Goal: Communication & Community: Share content

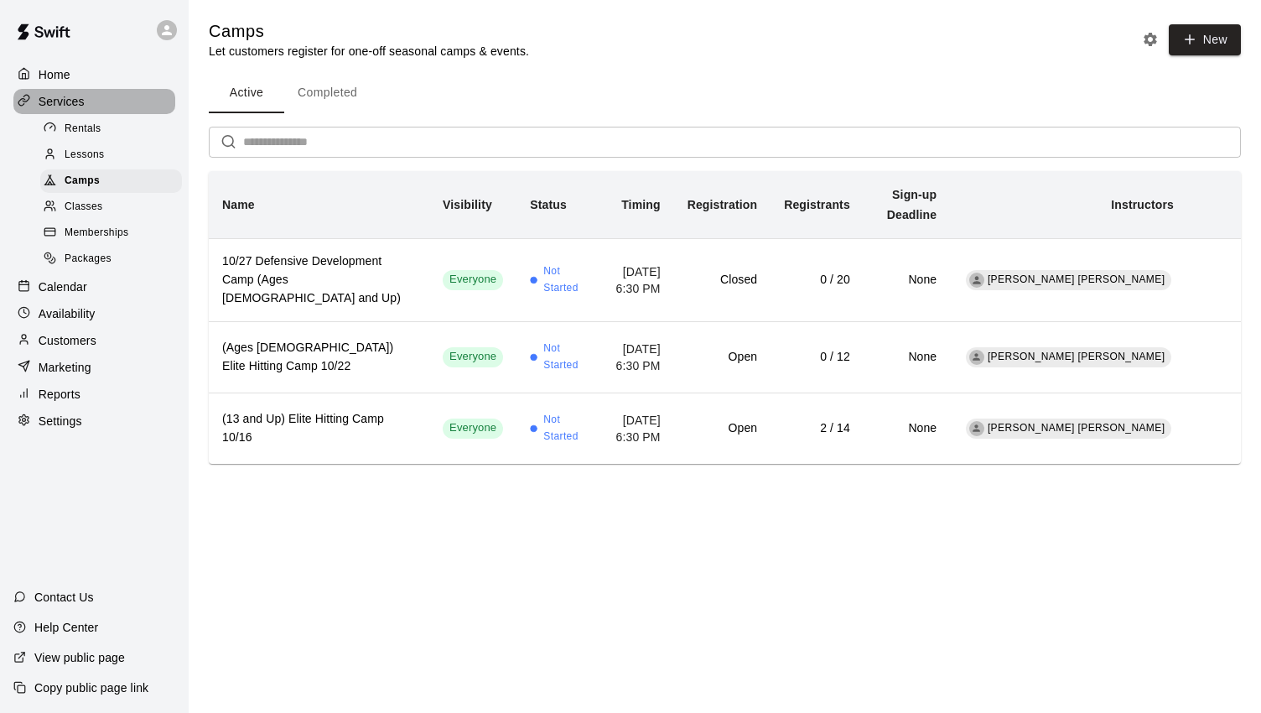
click at [70, 102] on p "Services" at bounding box center [62, 101] width 46 height 17
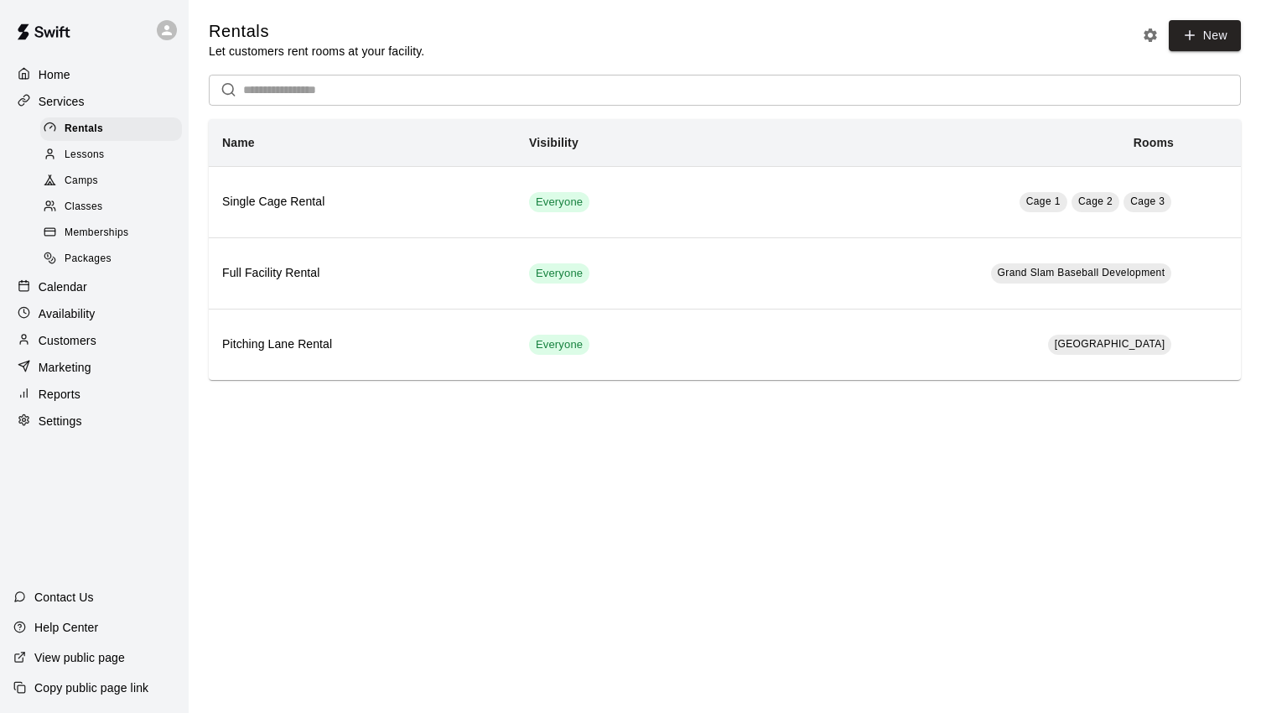
click at [59, 74] on p "Home" at bounding box center [55, 74] width 32 height 17
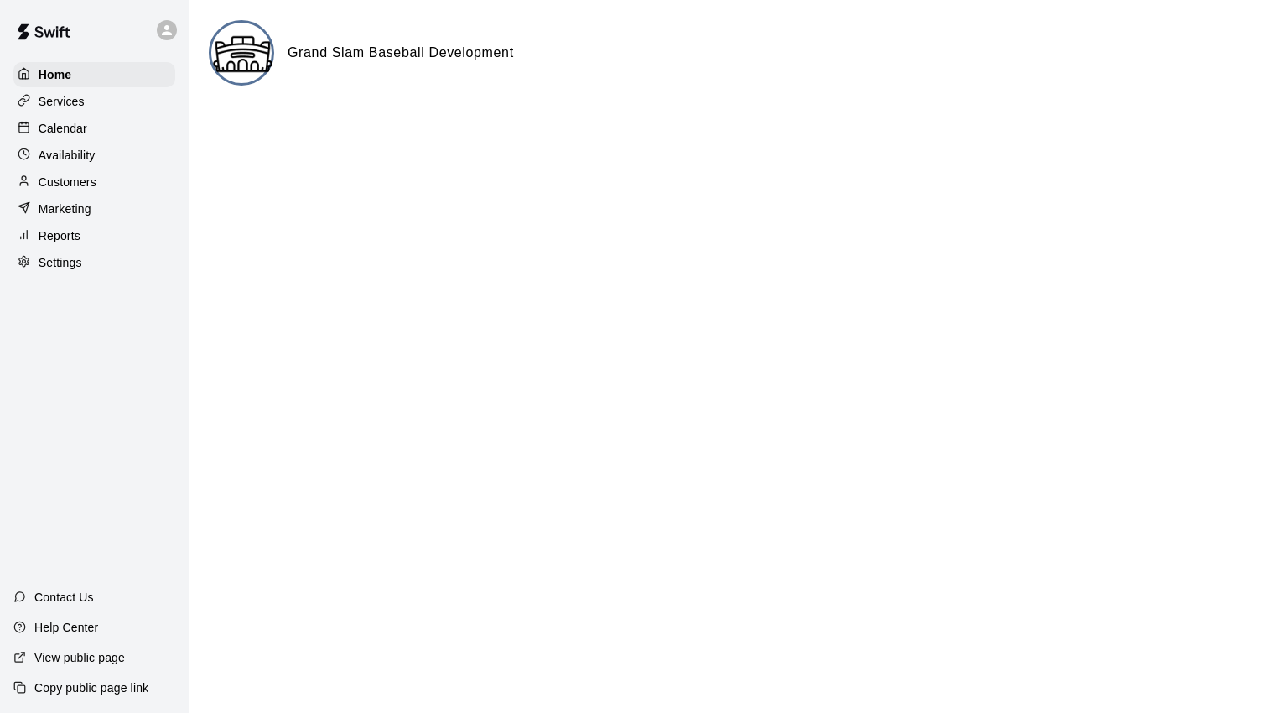
click at [63, 264] on p "Settings" at bounding box center [61, 262] width 44 height 17
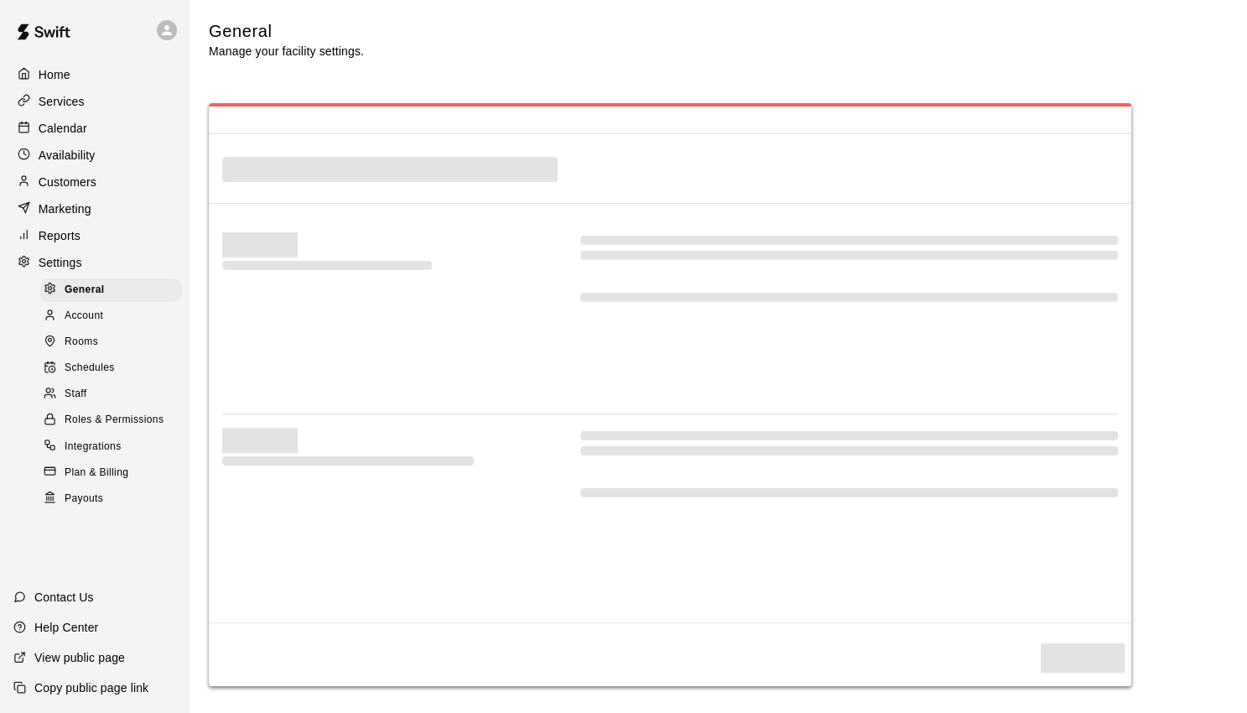
select select "**"
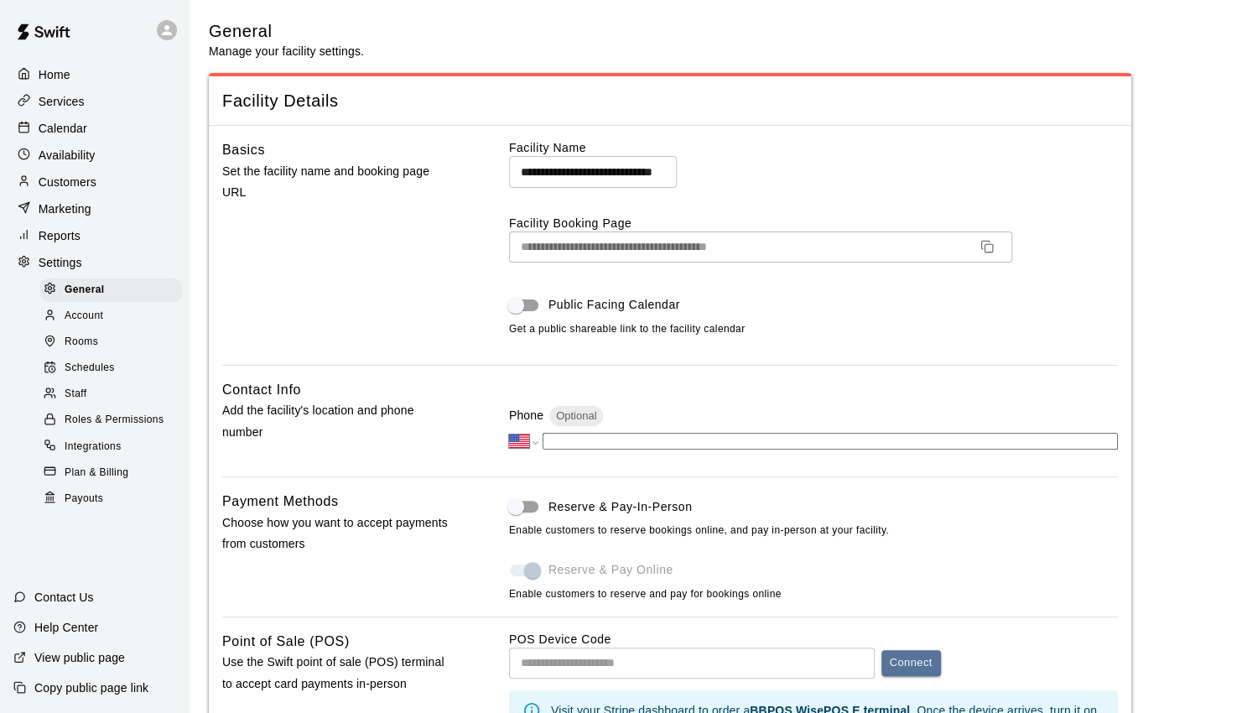
scroll to position [3249, 0]
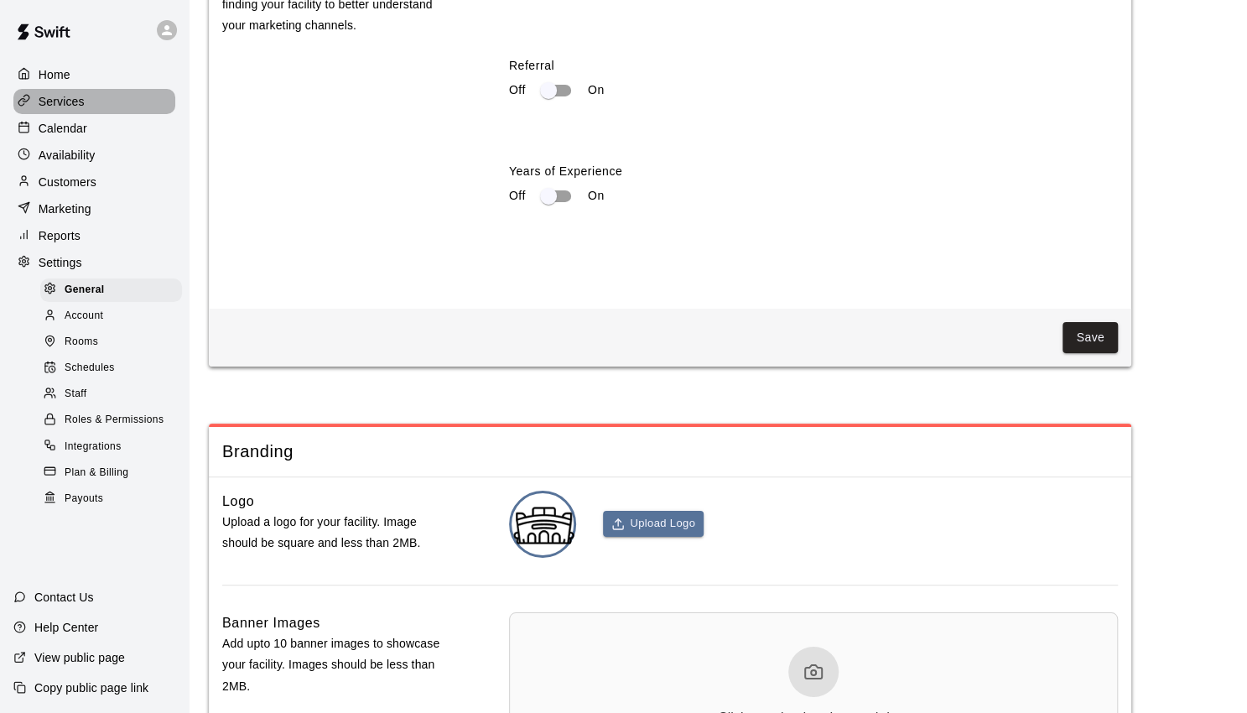
click at [62, 96] on p "Services" at bounding box center [62, 101] width 46 height 17
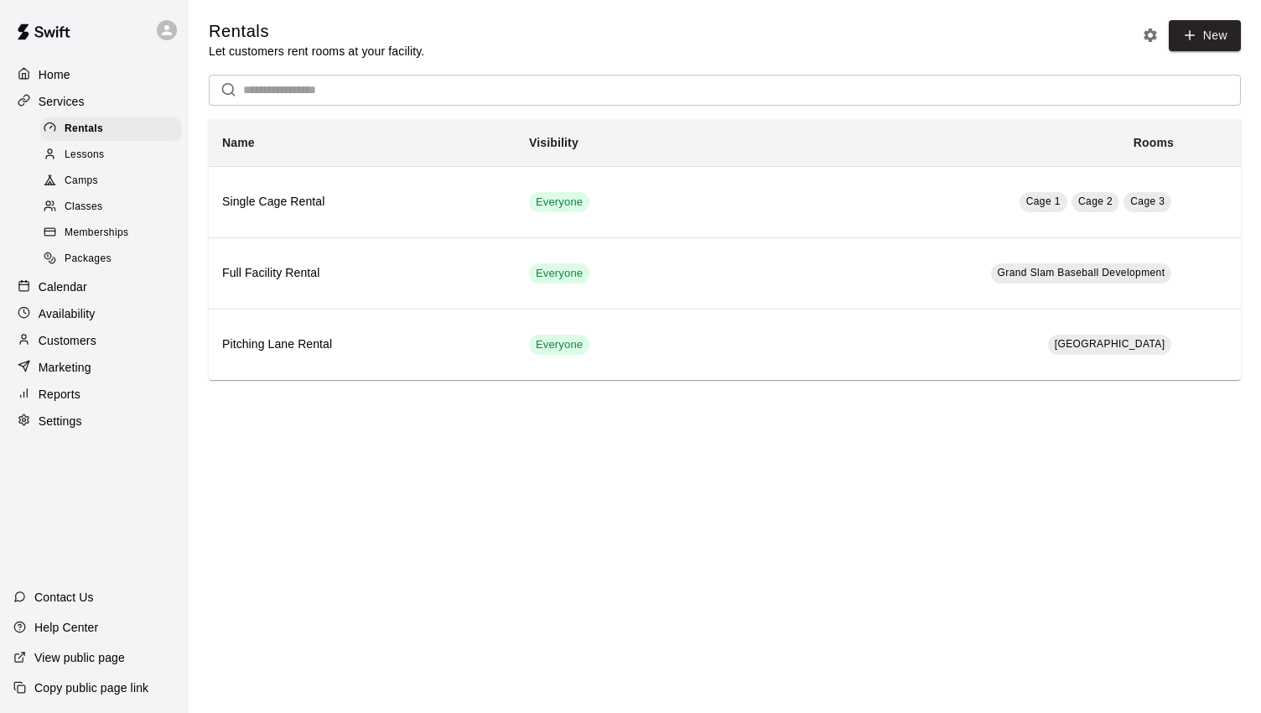
click at [55, 76] on p "Home" at bounding box center [55, 74] width 32 height 17
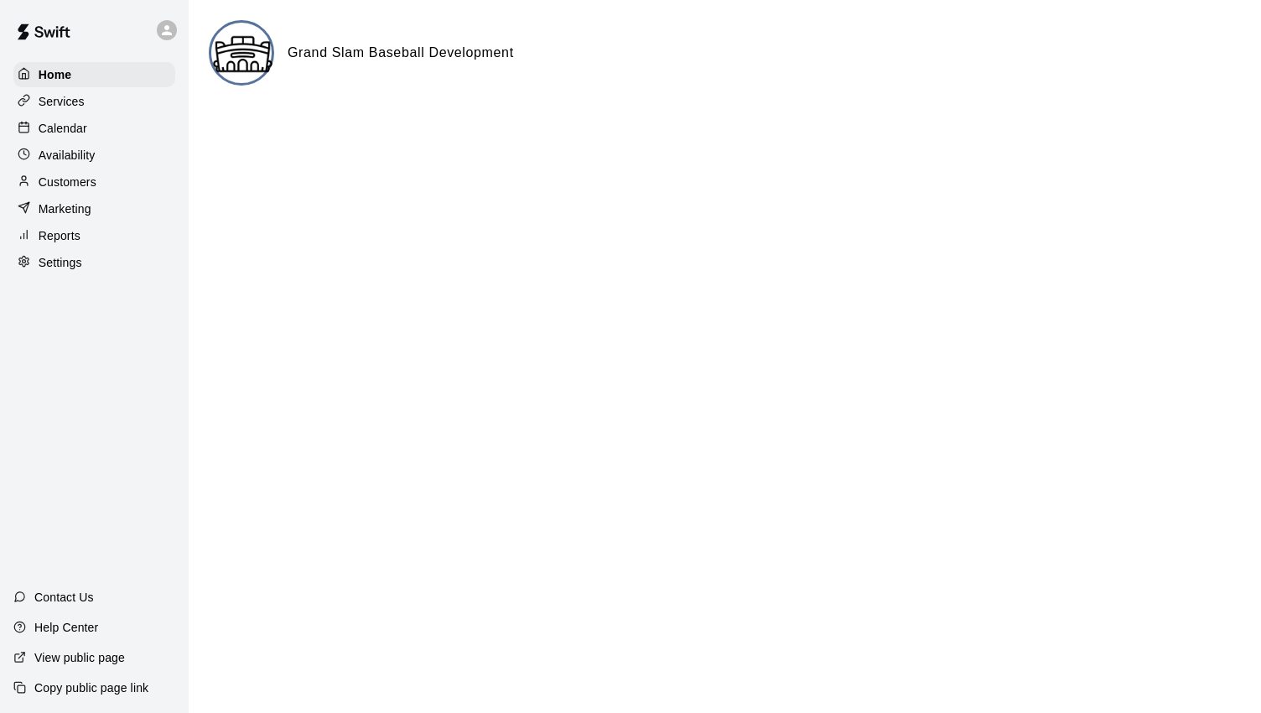
click at [103, 686] on p "Copy public page link" at bounding box center [91, 687] width 114 height 17
click at [51, 190] on p "Customers" at bounding box center [68, 182] width 58 height 17
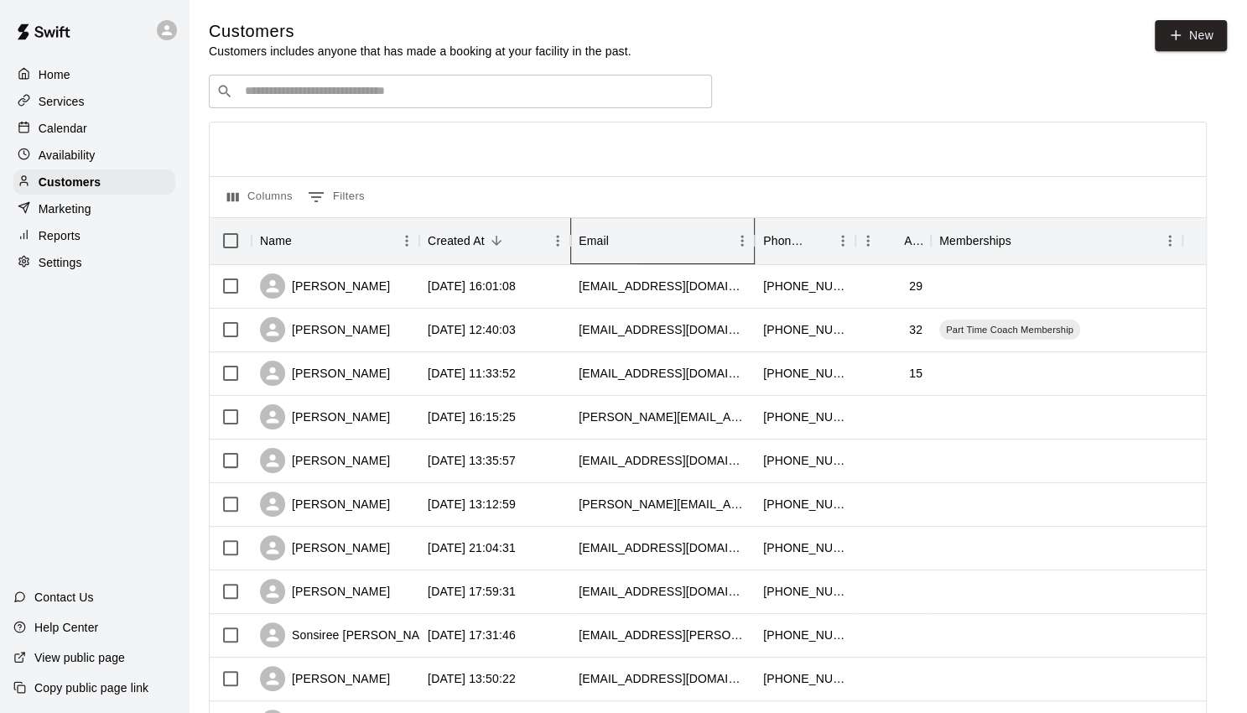
click at [672, 238] on div "Email" at bounding box center [654, 240] width 151 height 47
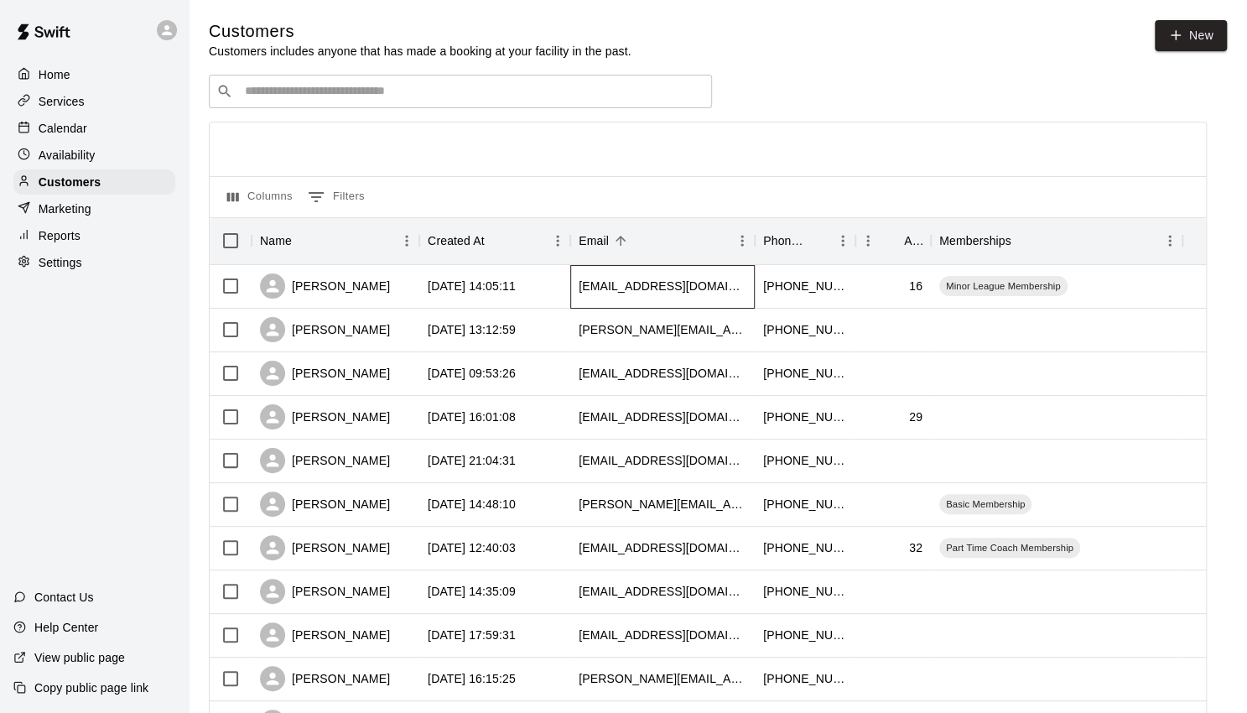
click at [685, 283] on div "[EMAIL_ADDRESS][DOMAIN_NAME]" at bounding box center [663, 286] width 168 height 17
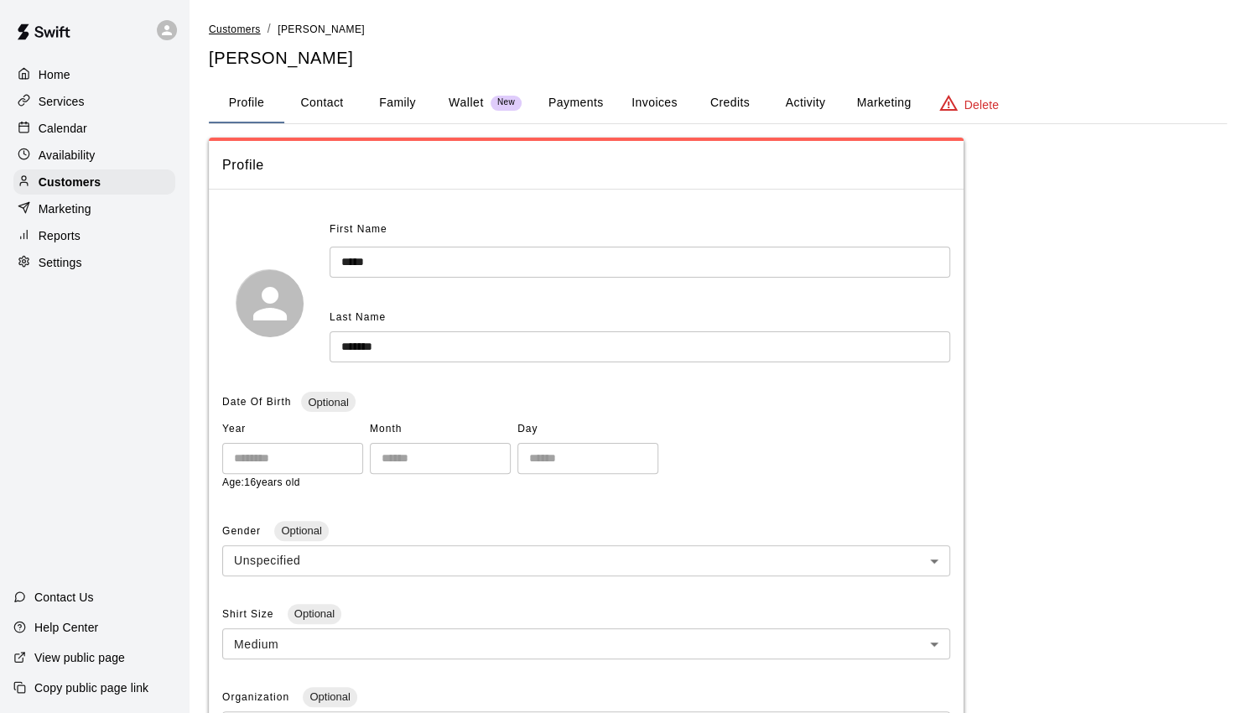
click at [248, 34] on span "Customers" at bounding box center [235, 29] width 52 height 12
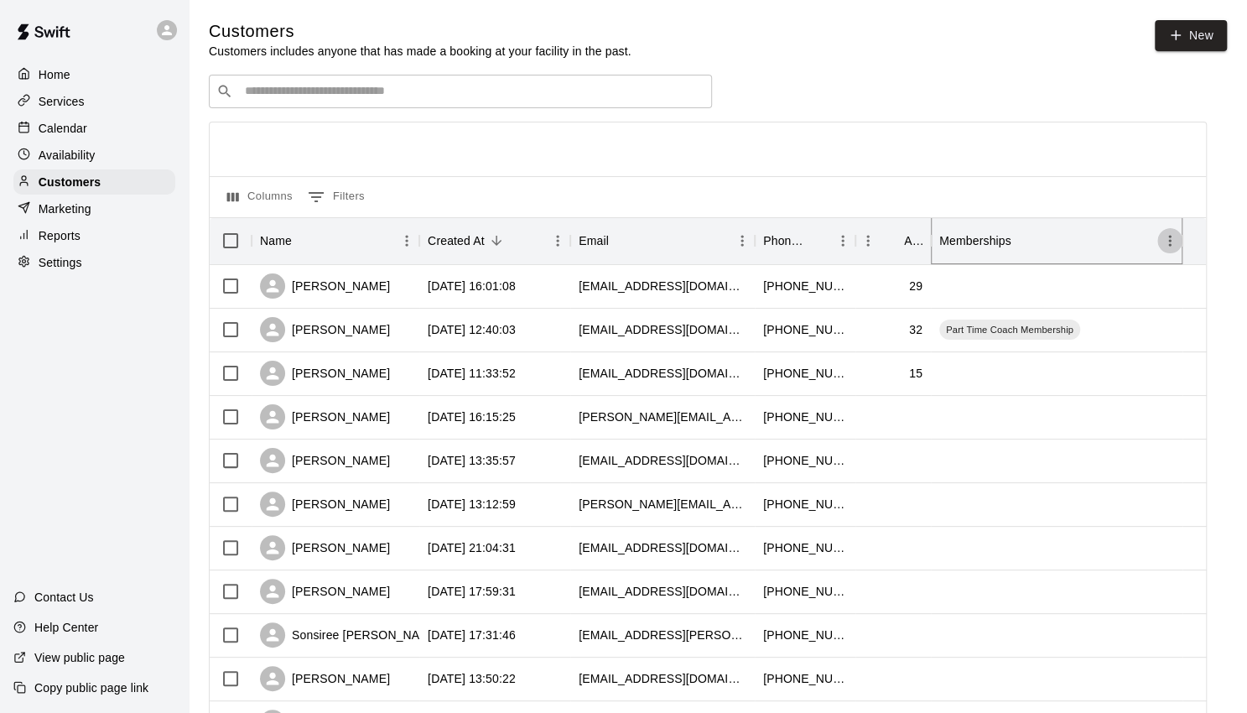
click at [1169, 244] on icon "Menu" at bounding box center [1169, 241] width 3 height 11
click at [803, 179] on div "Columns 0 Filters" at bounding box center [708, 169] width 996 height 95
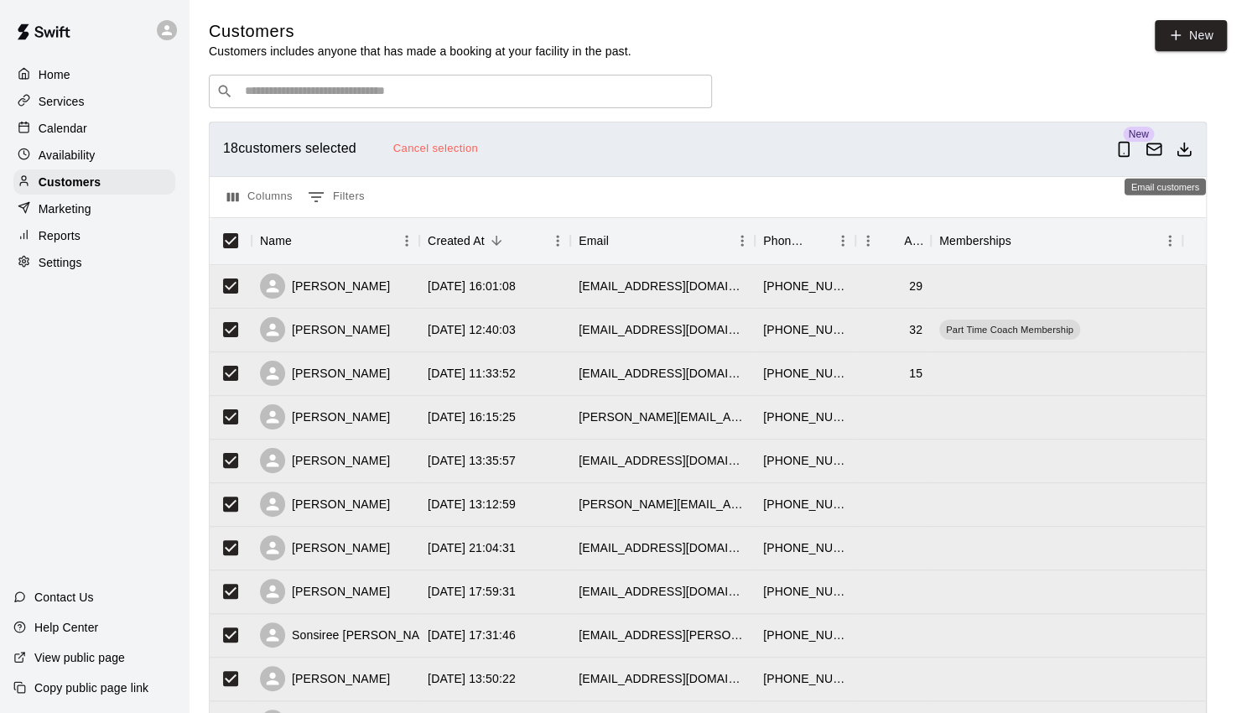
click at [1162, 150] on icon "Email customers" at bounding box center [1154, 149] width 17 height 17
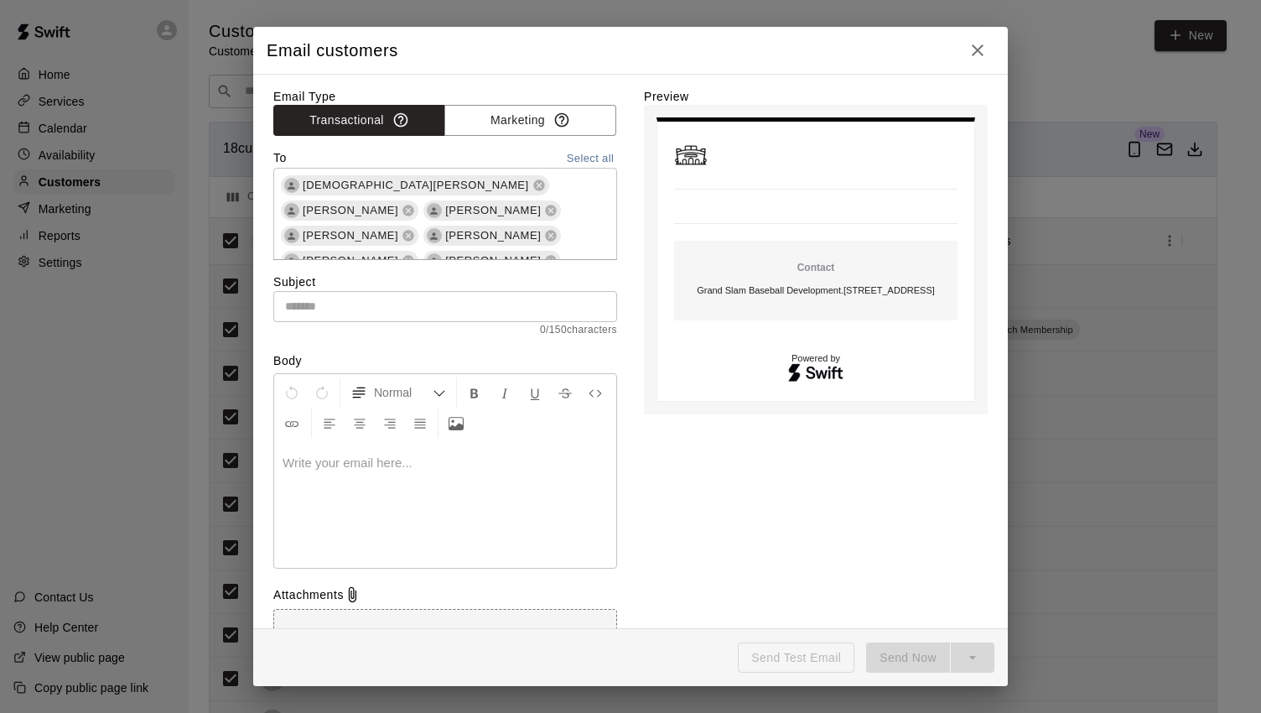
click at [410, 298] on input "text" at bounding box center [445, 306] width 344 height 31
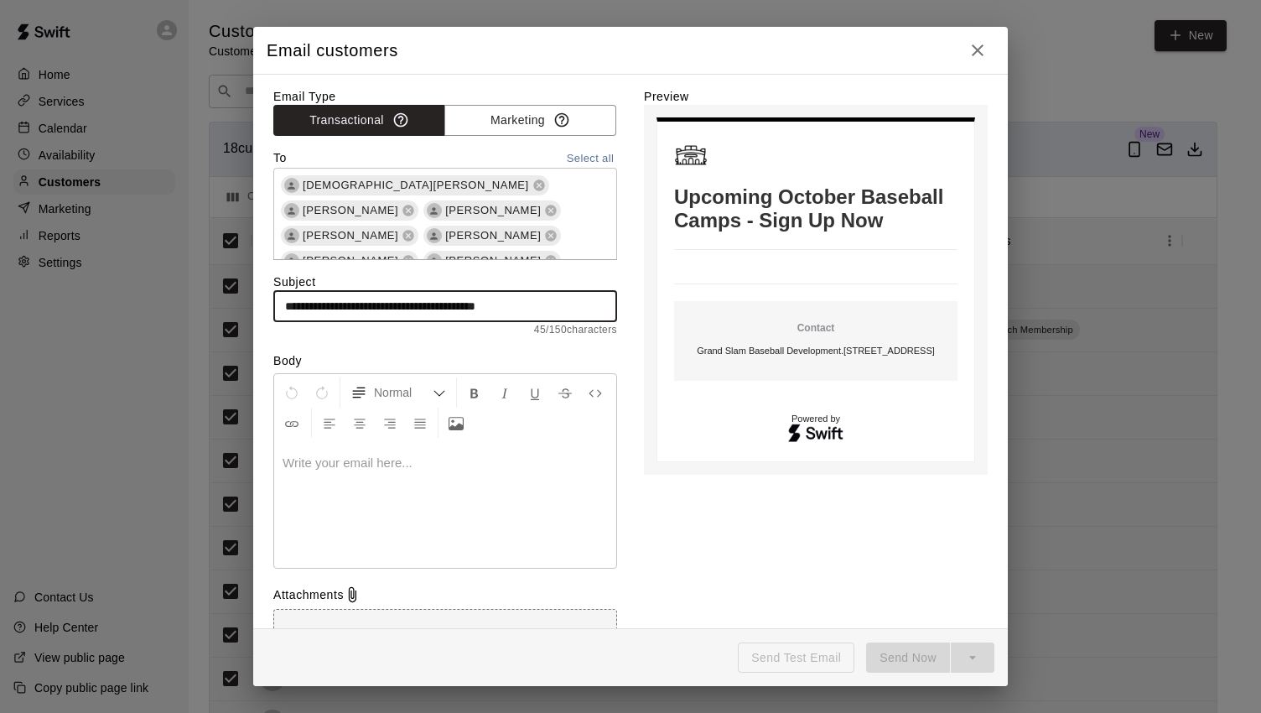
click at [574, 309] on input "**********" at bounding box center [445, 306] width 344 height 31
paste input "text"
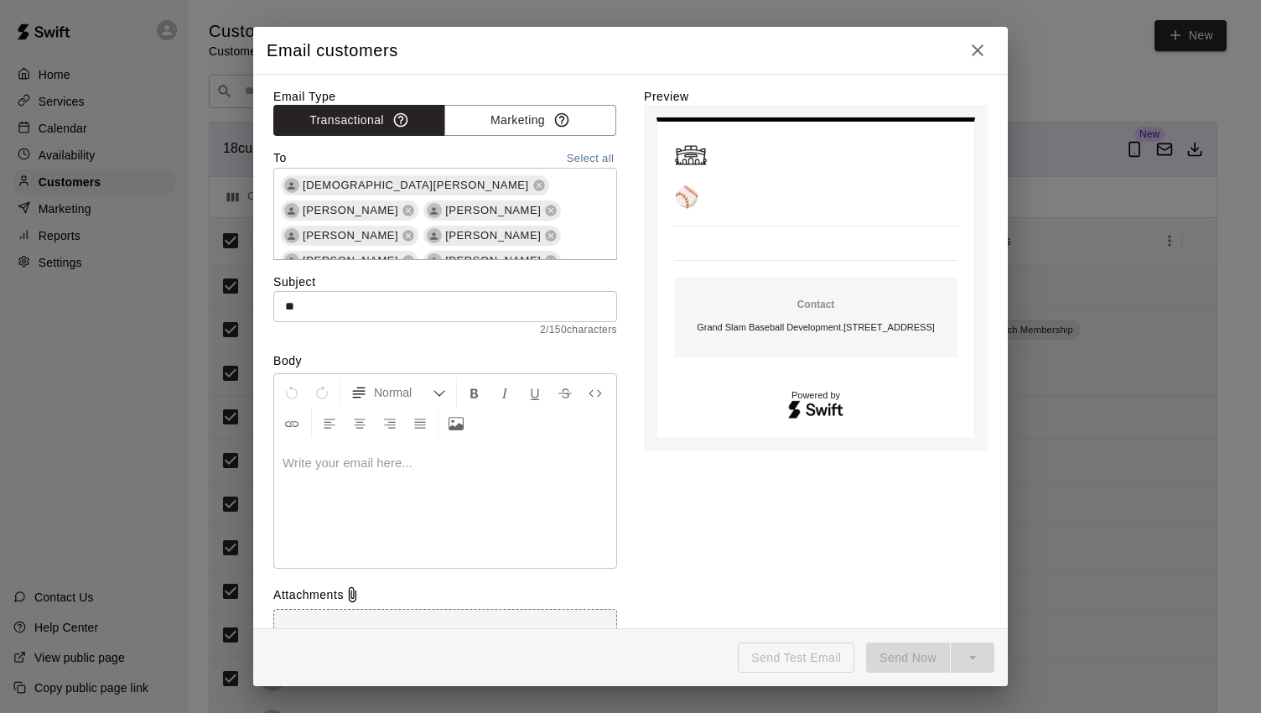
click at [304, 314] on input "*" at bounding box center [445, 306] width 344 height 31
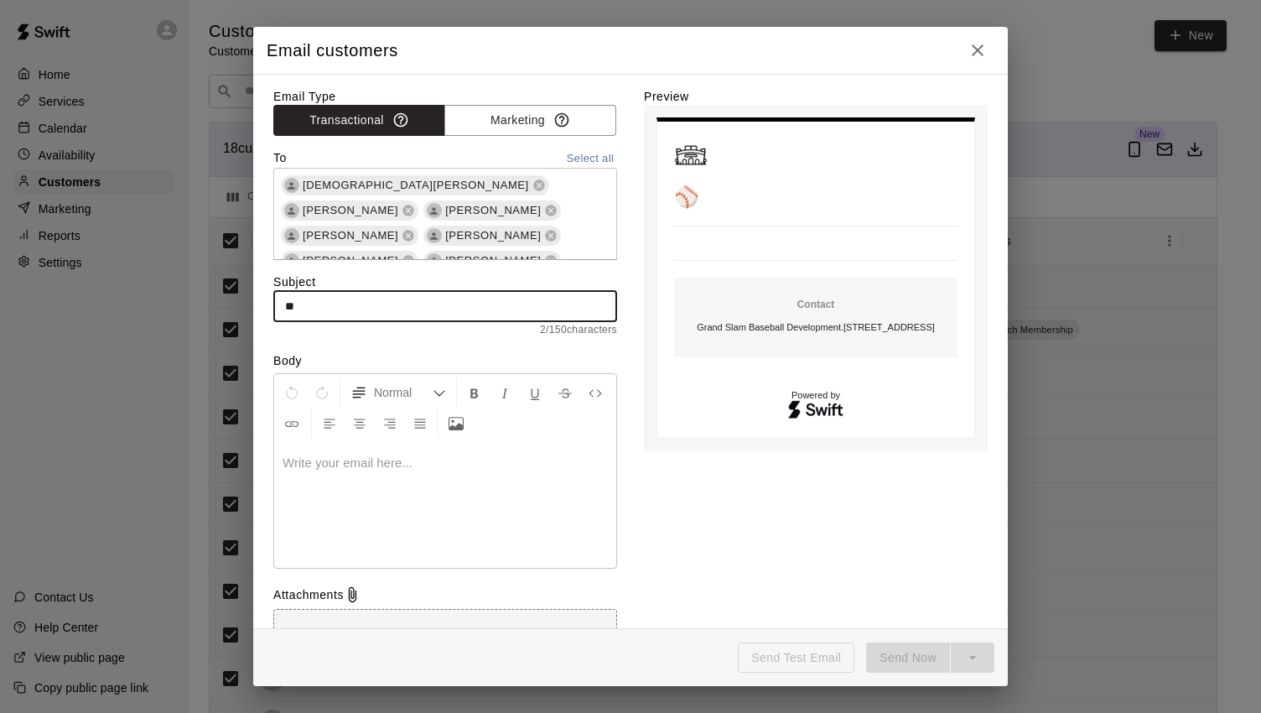
drag, startPoint x: 309, startPoint y: 309, endPoint x: 262, endPoint y: 299, distance: 47.2
click at [273, 299] on input "*" at bounding box center [445, 306] width 344 height 31
paste input "**********"
type input "**********"
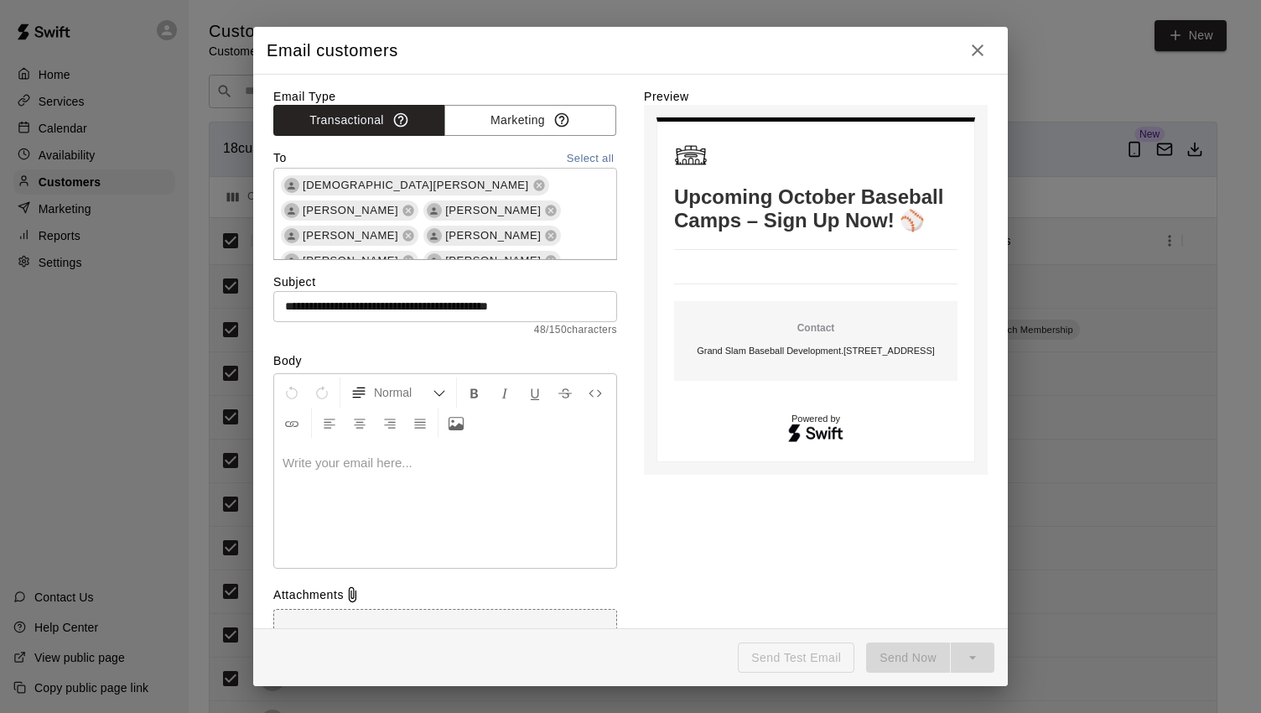
click at [357, 460] on p at bounding box center [445, 463] width 325 height 17
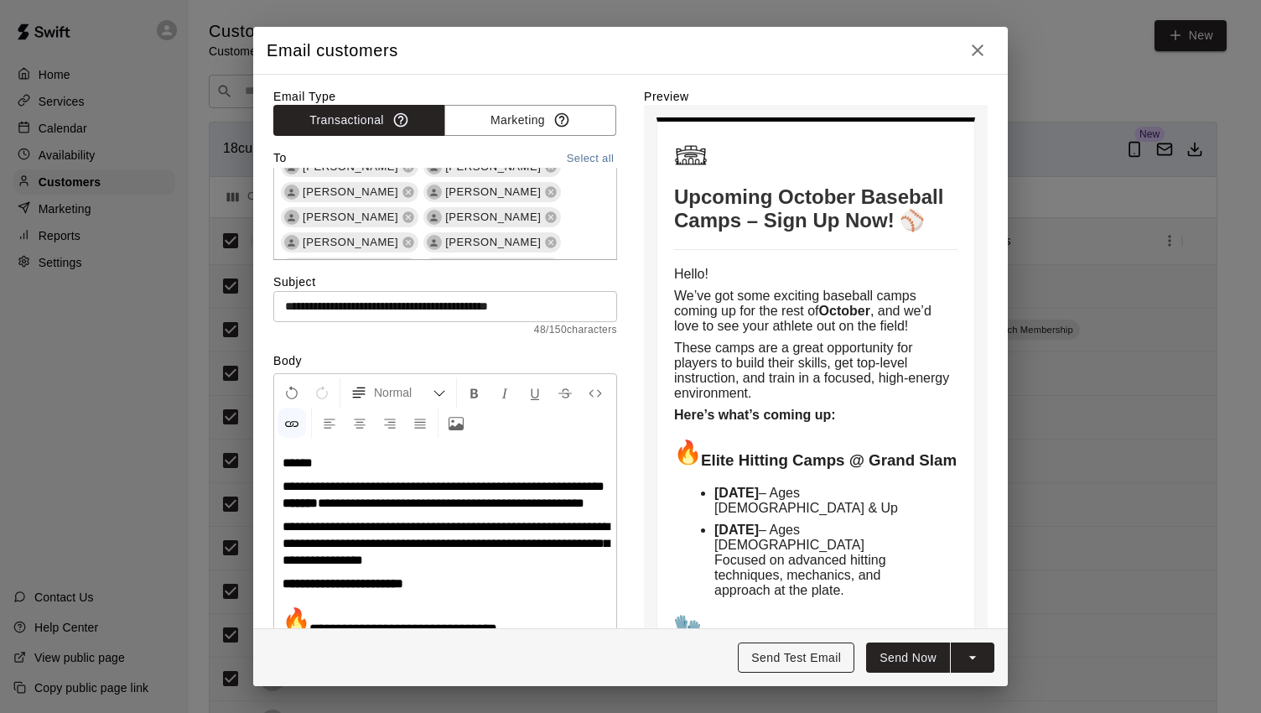
click at [805, 657] on button "Send Test Email" at bounding box center [796, 657] width 117 height 31
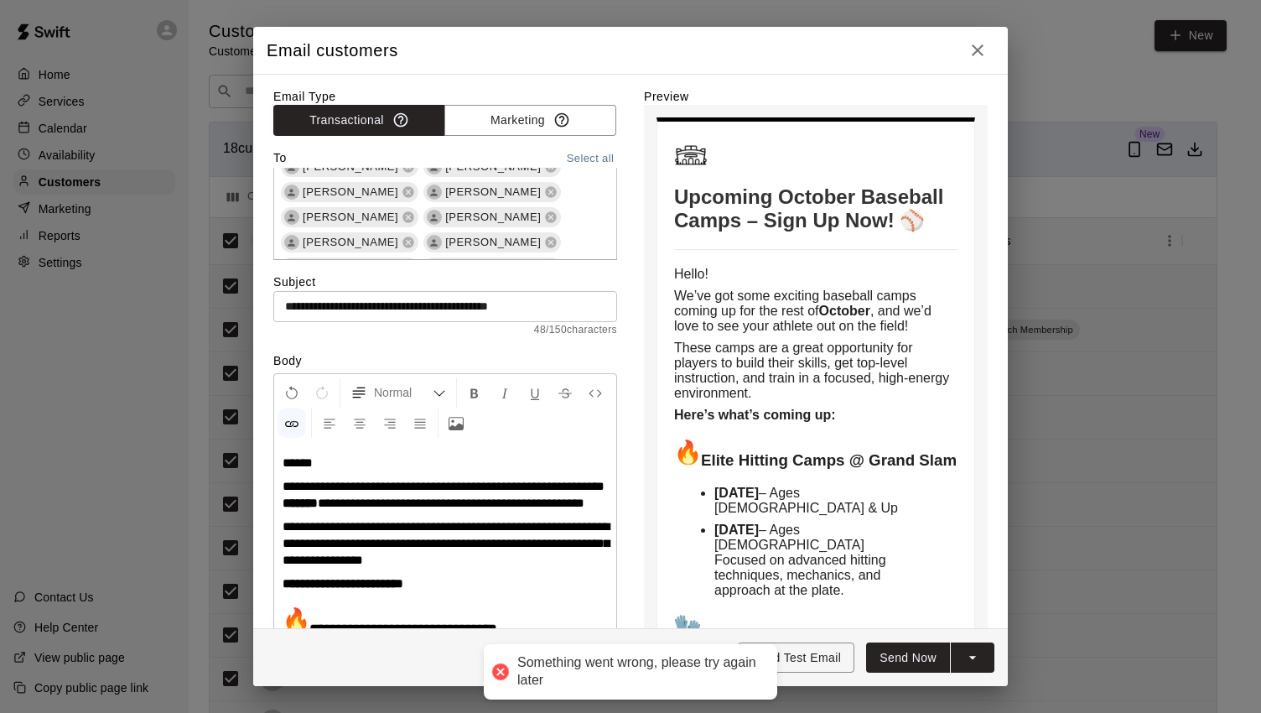
click at [975, 659] on icon "split button" at bounding box center [972, 657] width 17 height 17
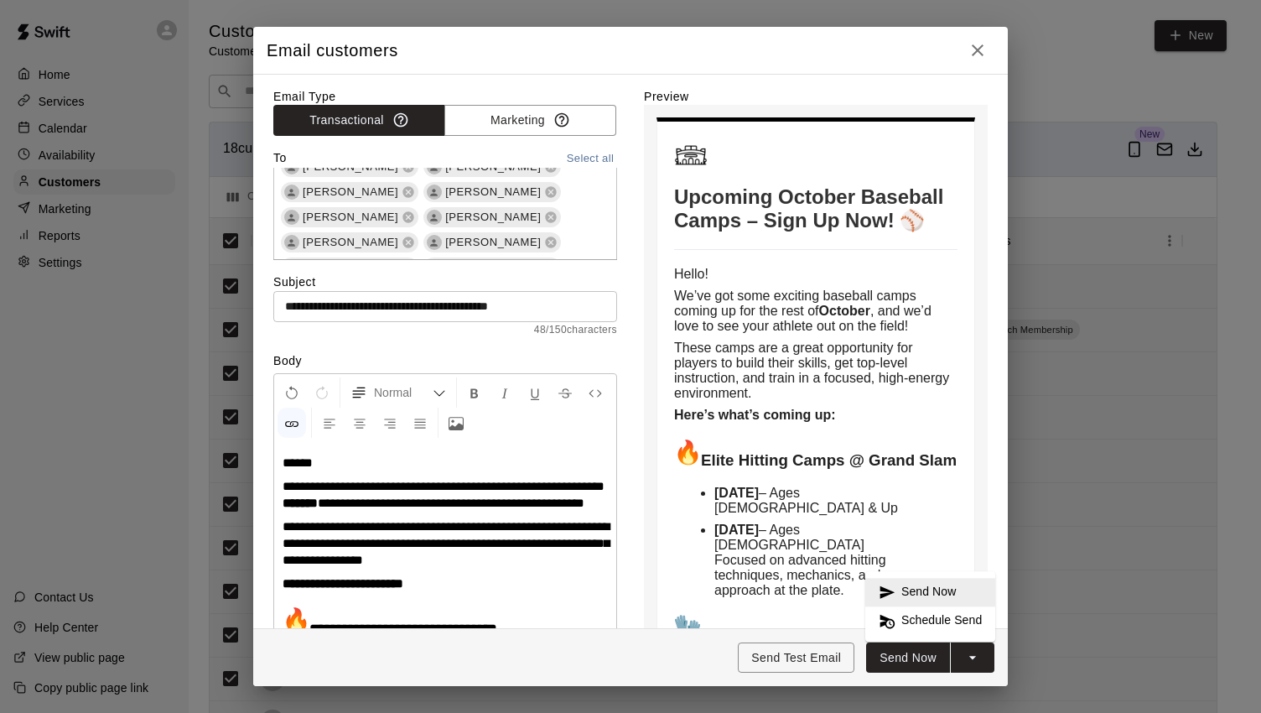
click at [620, 220] on div "**********" at bounding box center [630, 685] width 714 height 1195
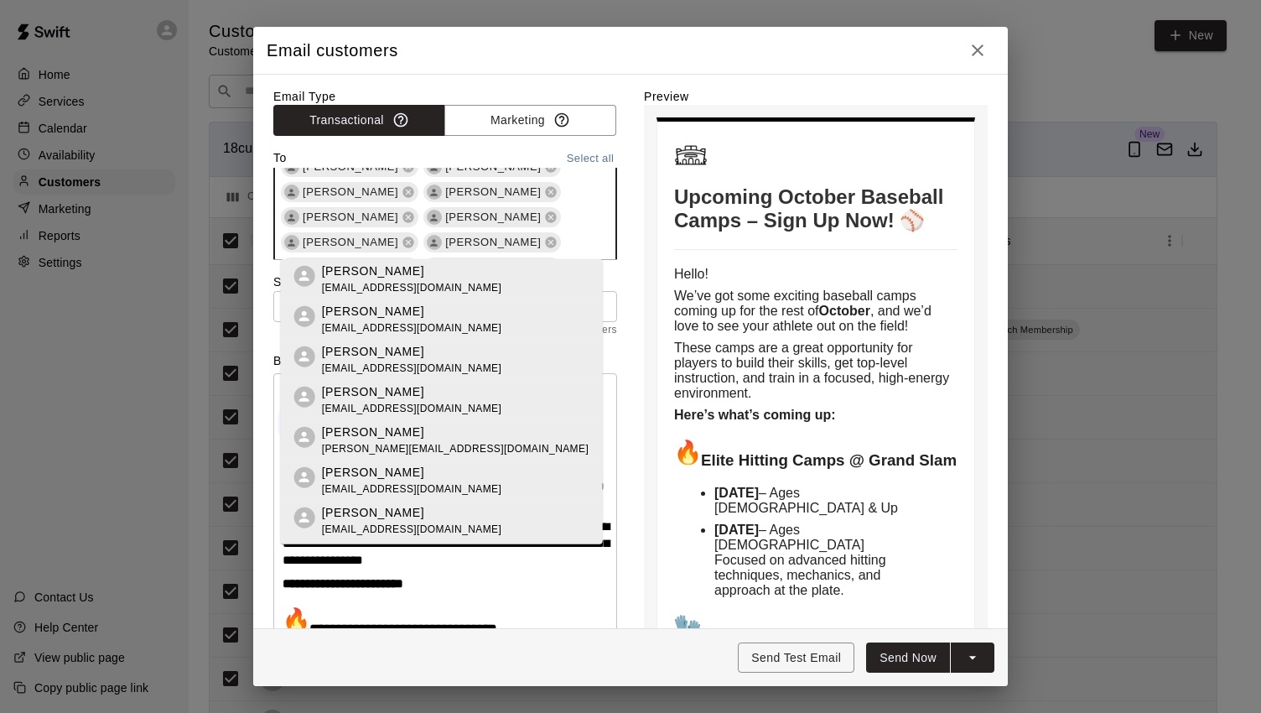
click at [486, 280] on input "text" at bounding box center [431, 290] width 306 height 21
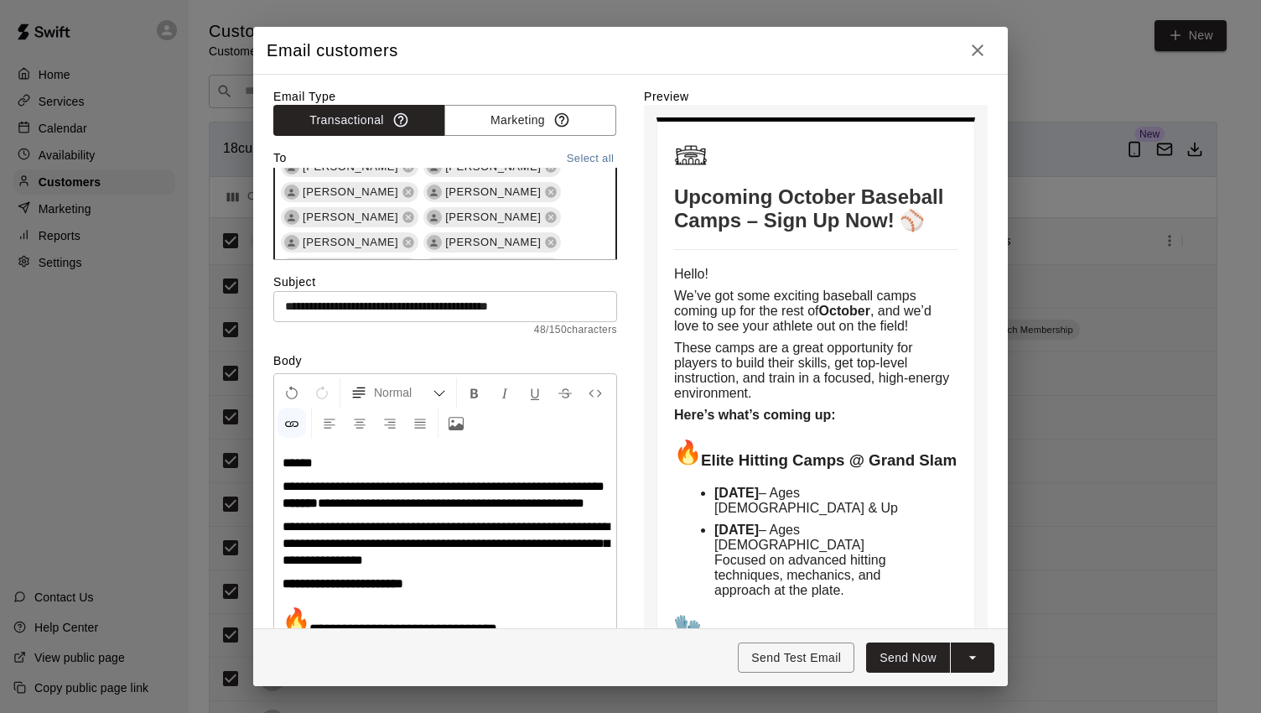
type input "**********"
click at [571, 276] on label "Subject" at bounding box center [445, 281] width 344 height 17
drag, startPoint x: 907, startPoint y: 345, endPoint x: 837, endPoint y: 348, distance: 69.7
click at [837, 334] on p "We’ve got some exciting baseball camps coming up for the rest of October , and …" at bounding box center [815, 310] width 283 height 45
click at [434, 512] on p "**********" at bounding box center [445, 495] width 325 height 34
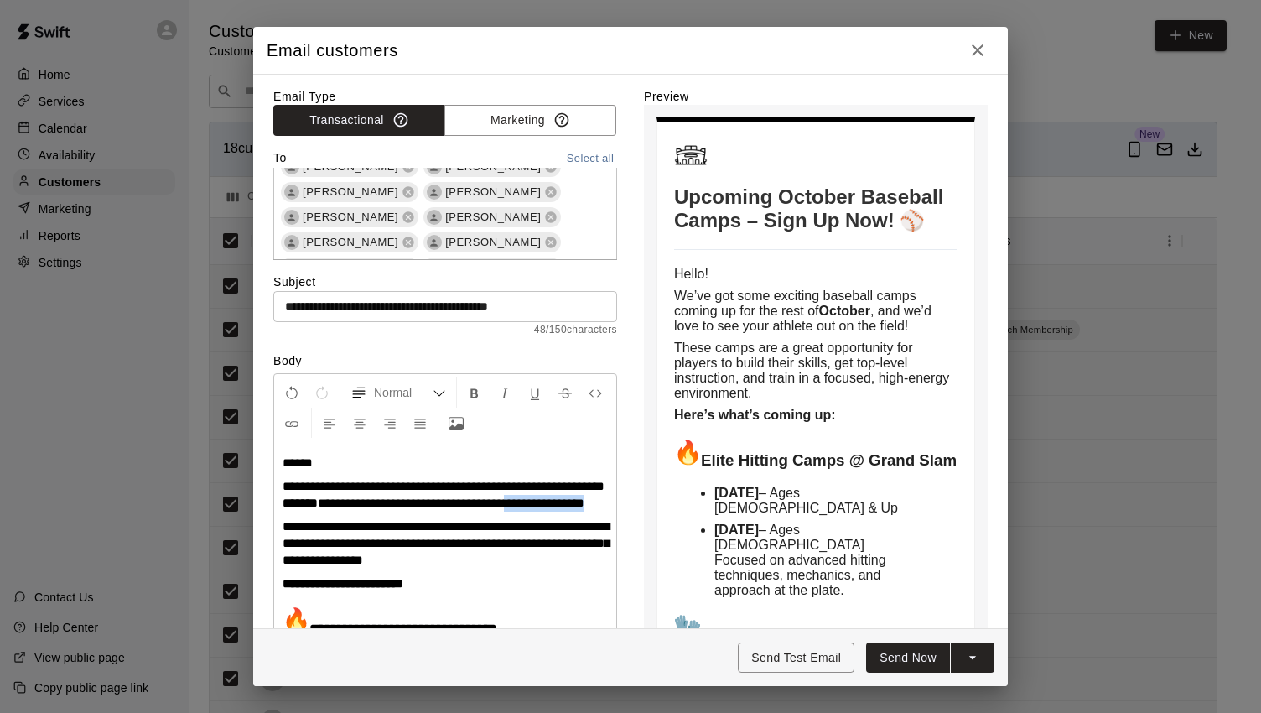
drag, startPoint x: 408, startPoint y: 519, endPoint x: 288, endPoint y: 521, distance: 120.8
click at [288, 512] on p "**********" at bounding box center [445, 495] width 325 height 34
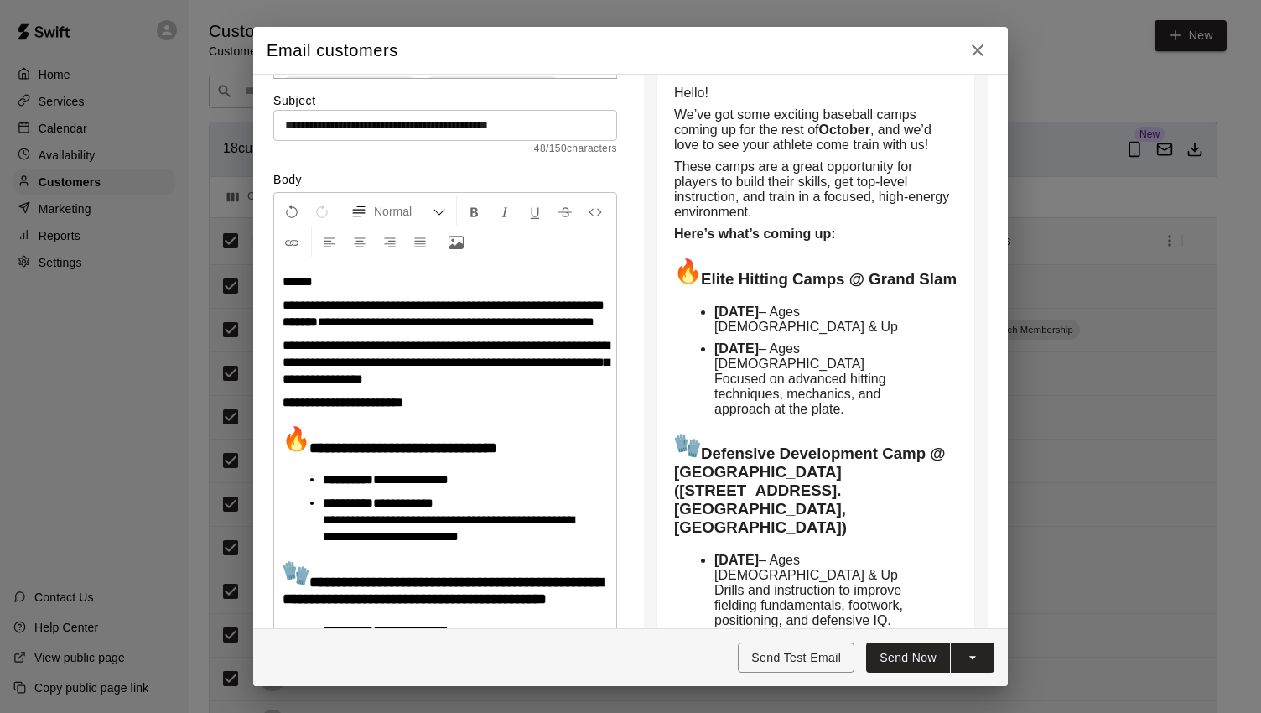
scroll to position [215, 0]
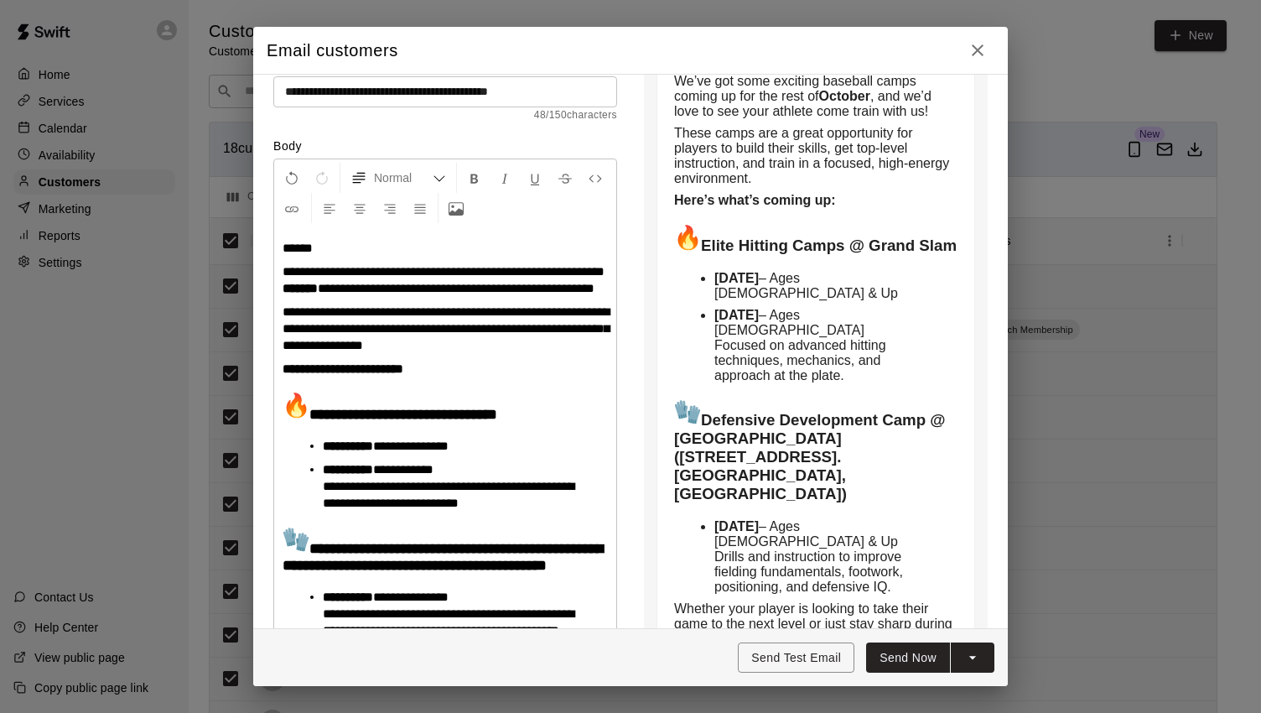
click at [926, 657] on button "Send Now" at bounding box center [908, 657] width 84 height 31
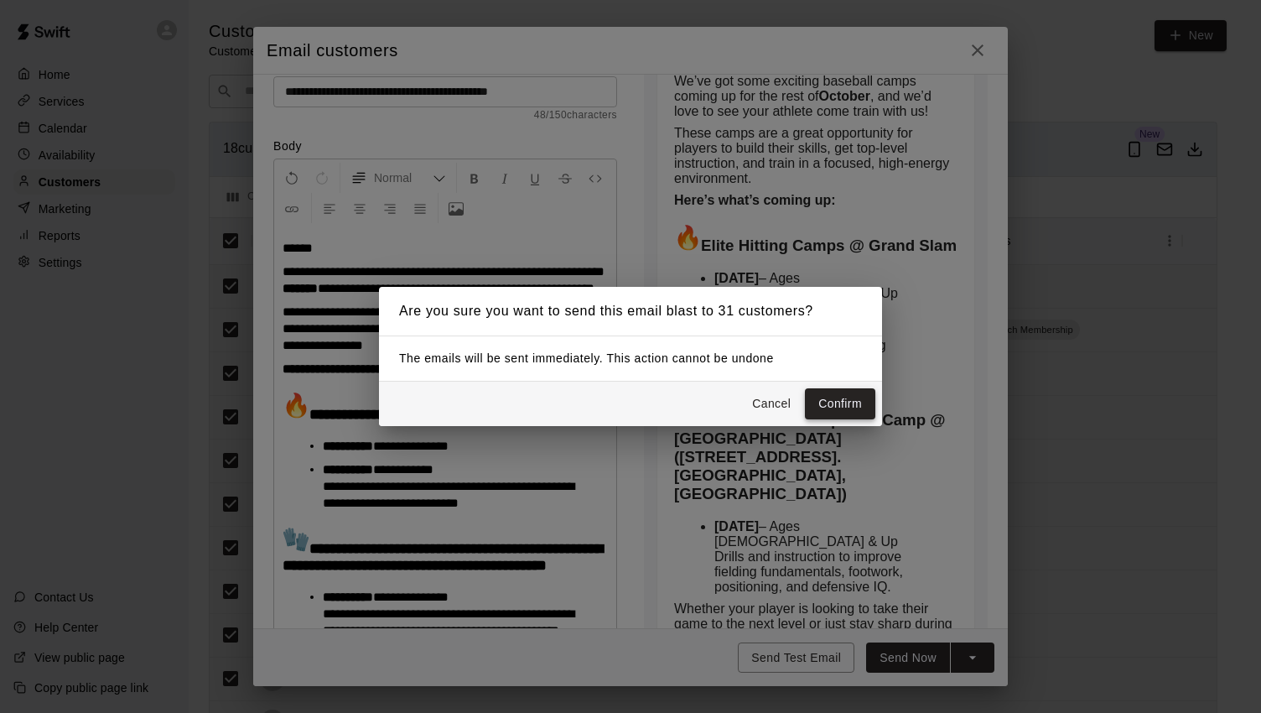
click at [847, 399] on button "Confirm" at bounding box center [840, 403] width 70 height 31
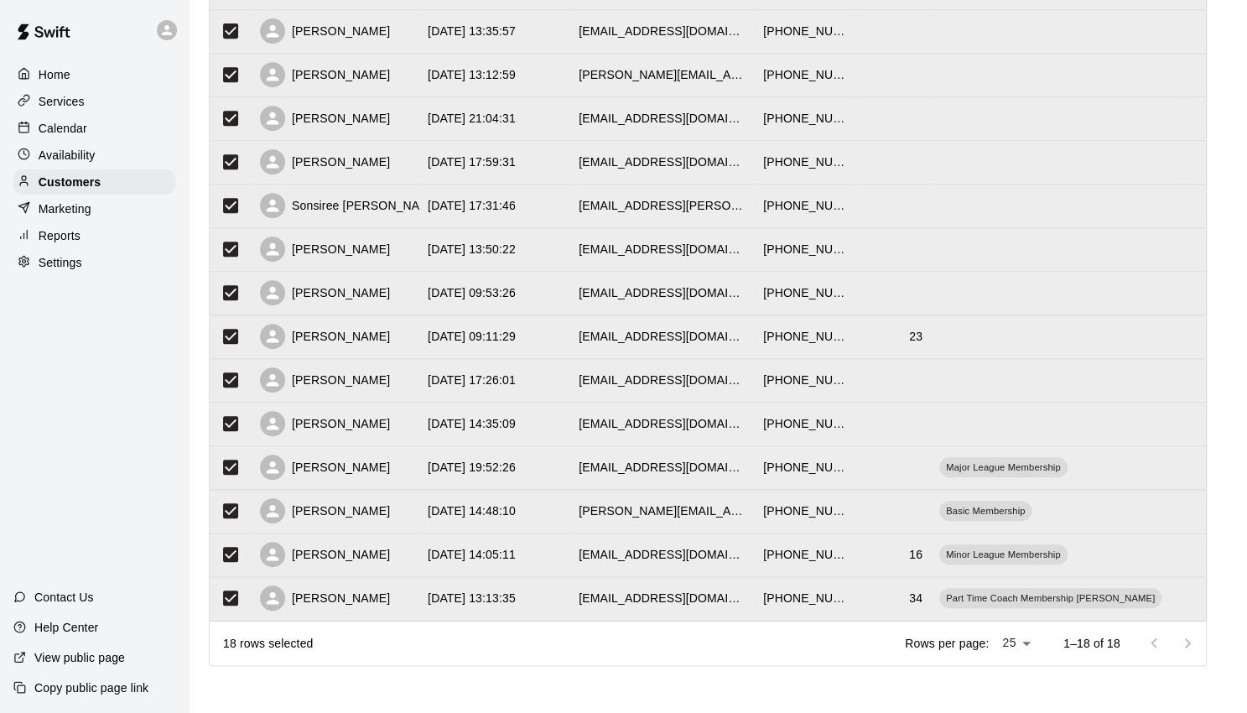
scroll to position [0, 0]
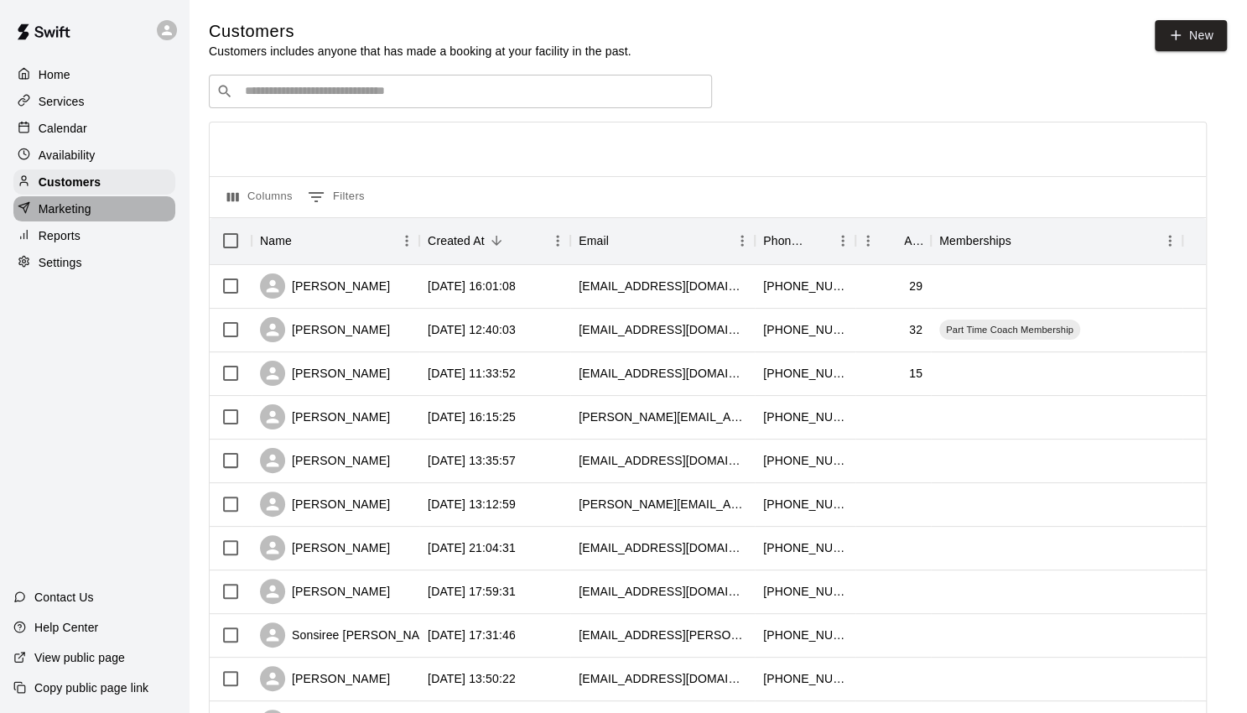
click at [69, 217] on p "Marketing" at bounding box center [65, 208] width 53 height 17
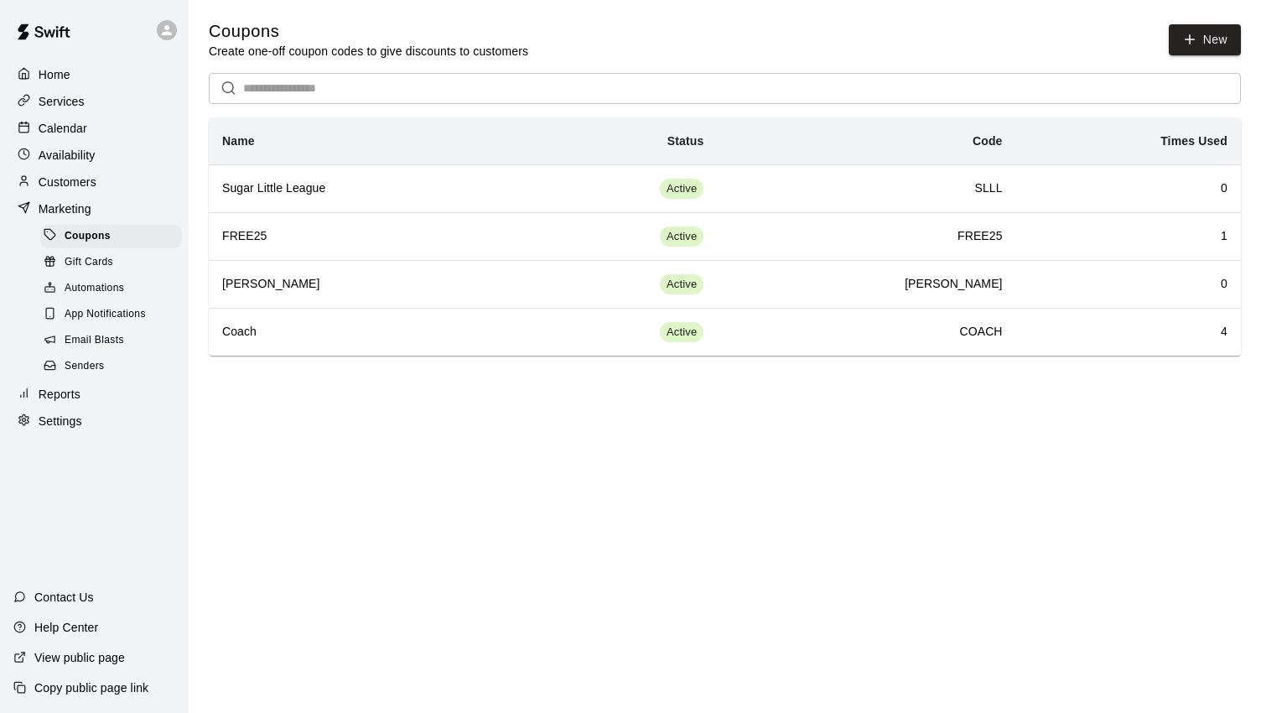
click at [112, 348] on span "Email Blasts" at bounding box center [95, 340] width 60 height 17
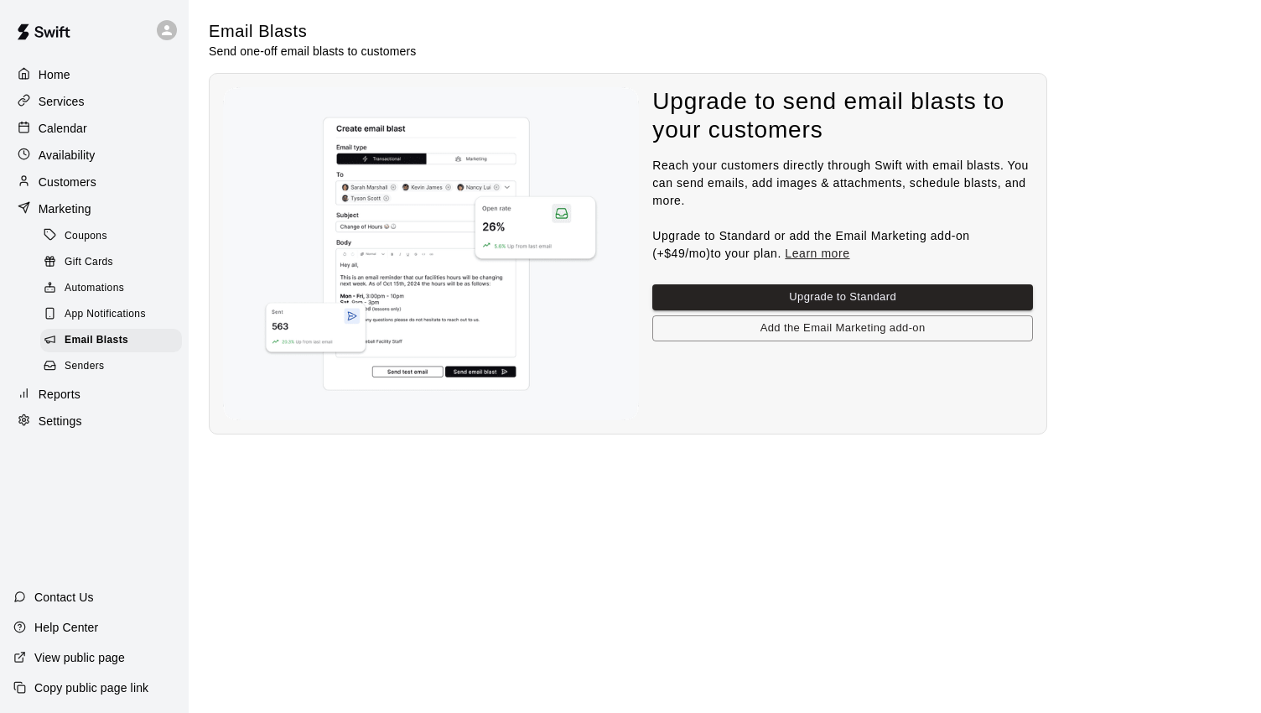
click at [100, 375] on span "Senders" at bounding box center [85, 366] width 40 height 17
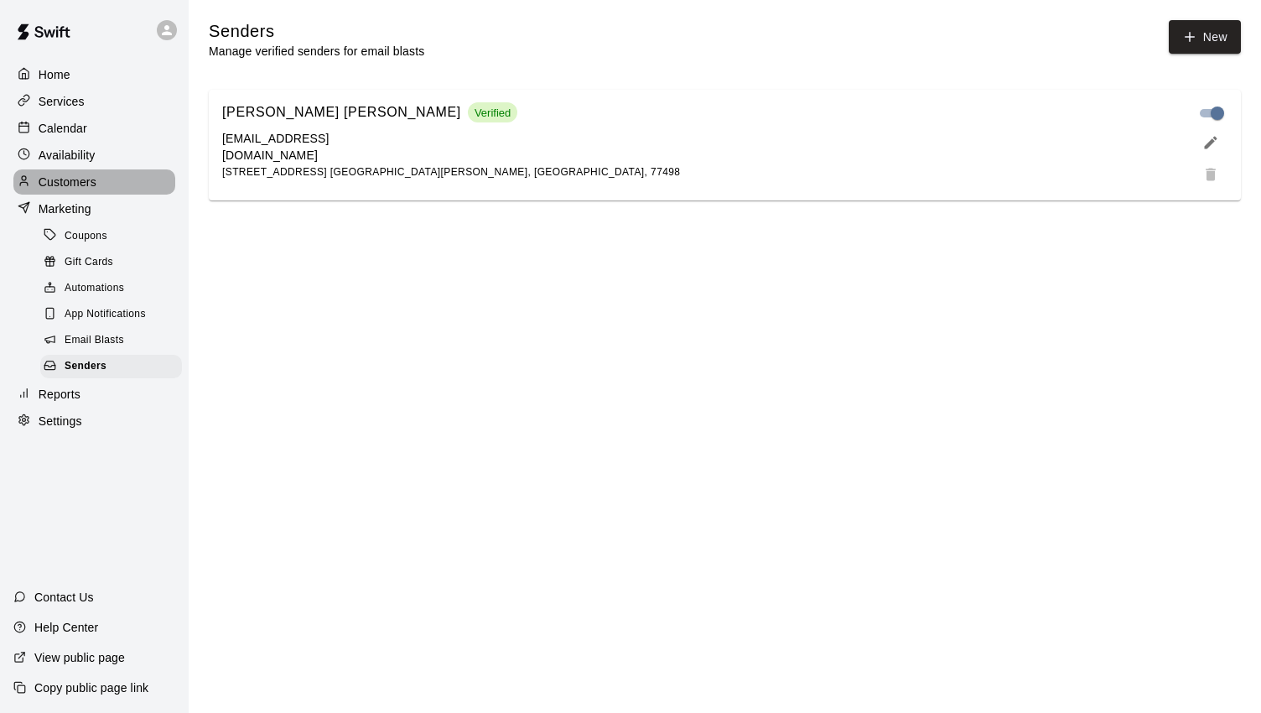
click at [90, 181] on p "Customers" at bounding box center [68, 182] width 58 height 17
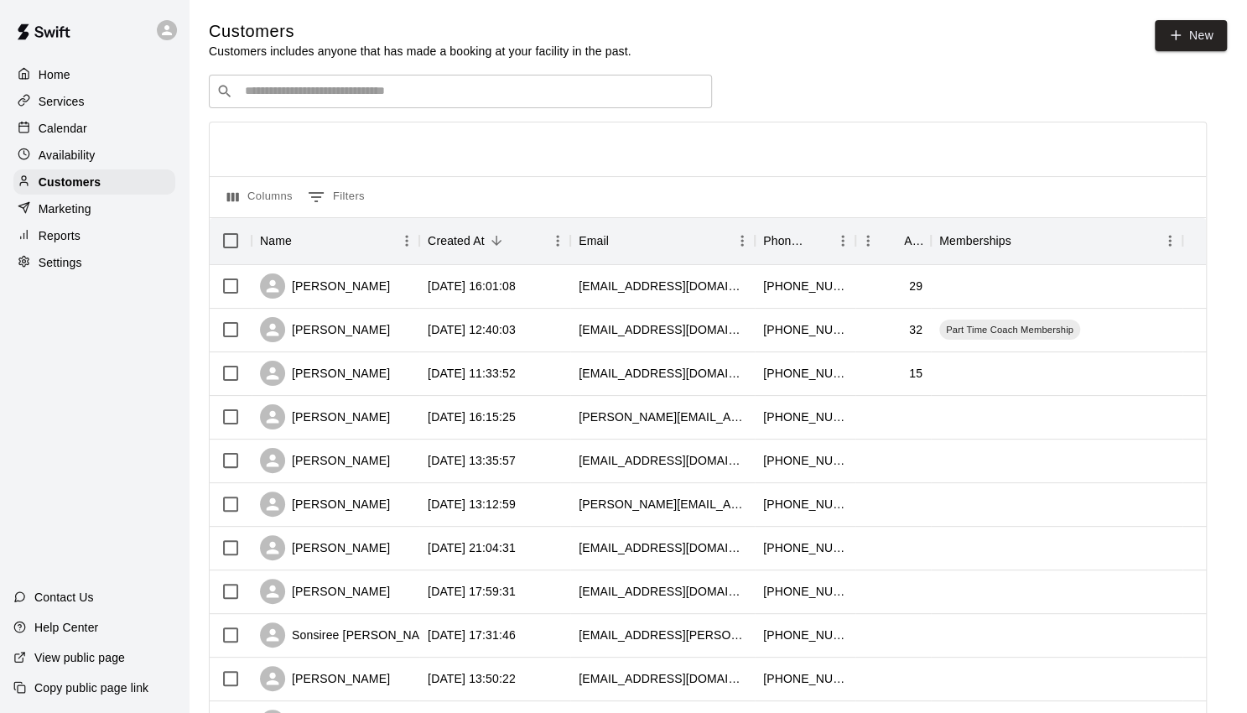
click at [78, 71] on div "Home" at bounding box center [94, 74] width 162 height 25
